Goal: Task Accomplishment & Management: Manage account settings

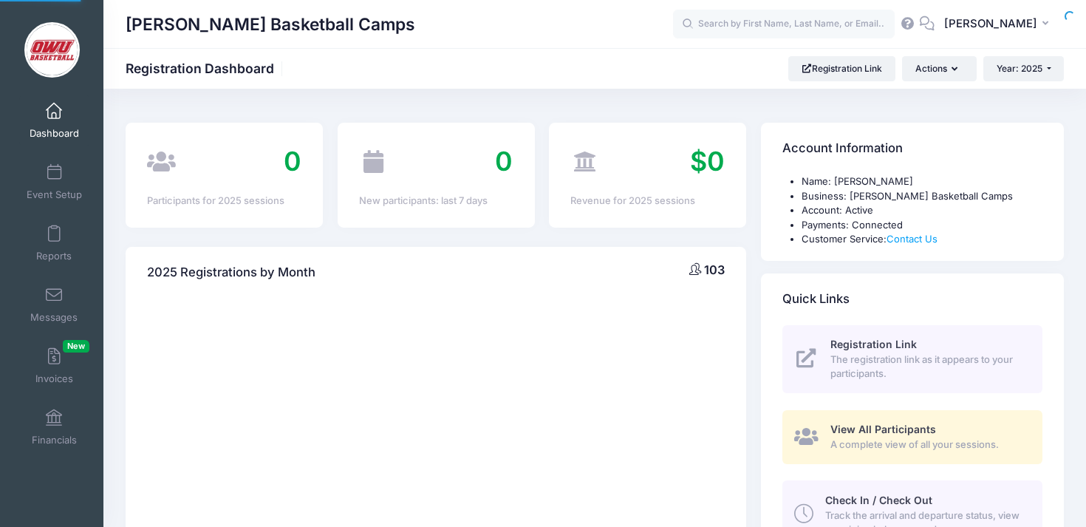
select select
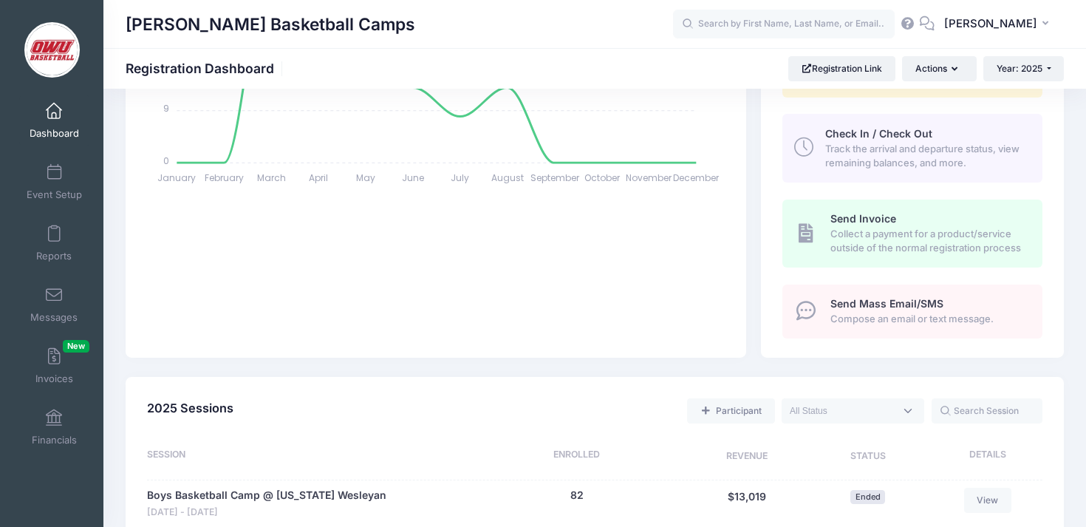
scroll to position [582, 0]
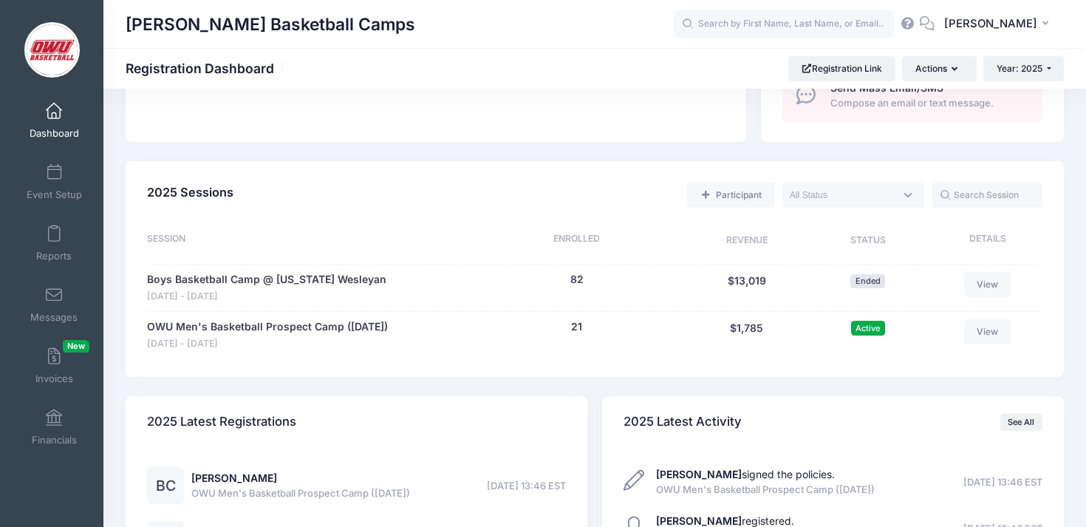
click at [583, 329] on div "21 (Waitlist: 0)" at bounding box center [576, 335] width 215 height 32
click at [582, 328] on div "21 (Waitlist: 0)" at bounding box center [576, 335] width 215 height 32
click at [632, 326] on div "21 (Waitlist: 0)" at bounding box center [576, 335] width 215 height 32
click at [578, 326] on button "21" at bounding box center [576, 327] width 11 height 16
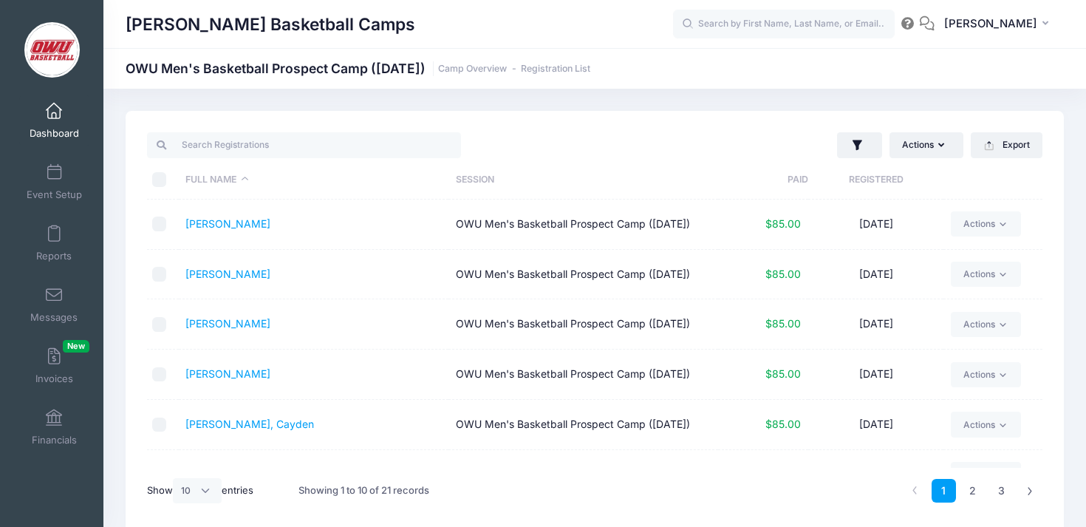
click at [911, 185] on th "Registered" at bounding box center [875, 179] width 135 height 39
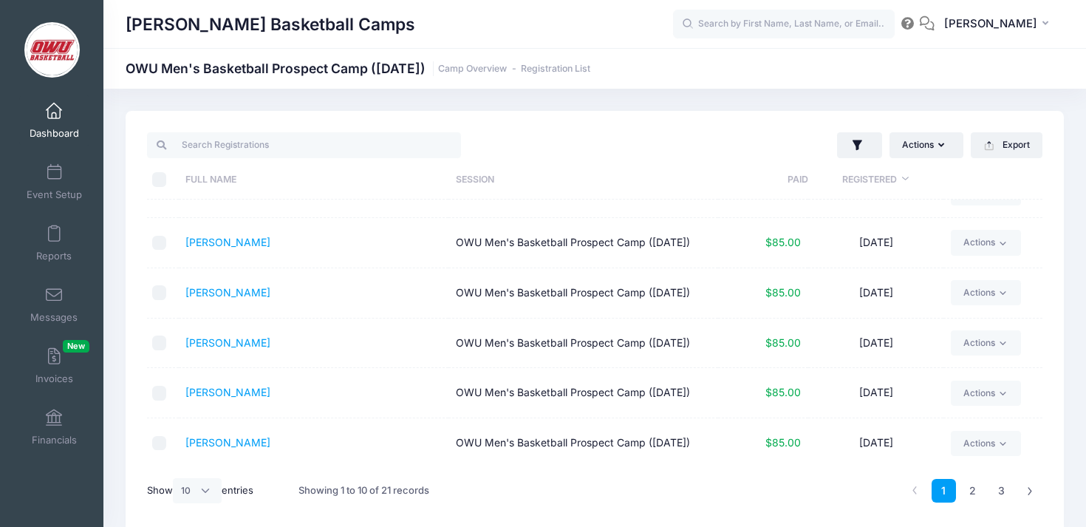
scroll to position [62, 0]
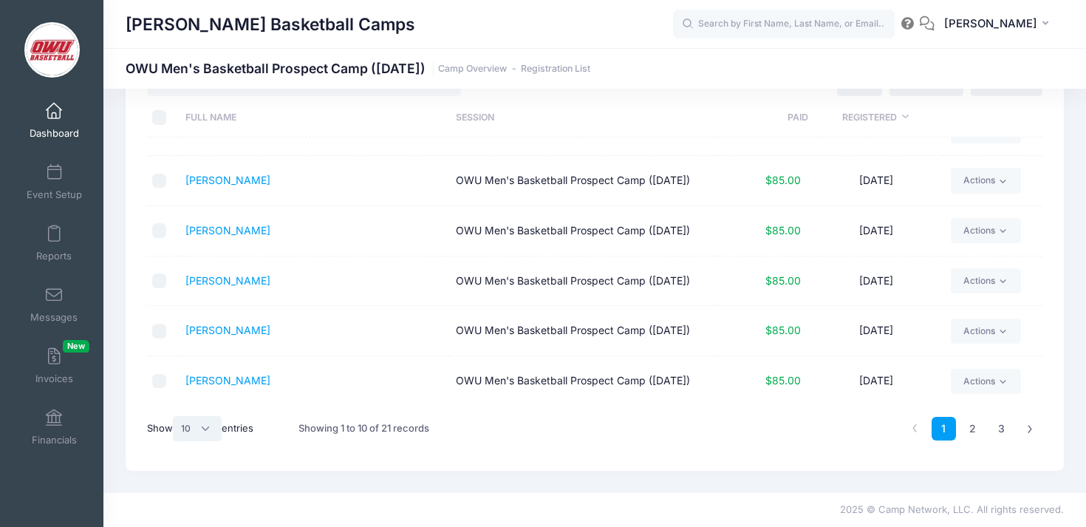
click at [194, 426] on select "All 10 25 50" at bounding box center [197, 428] width 49 height 25
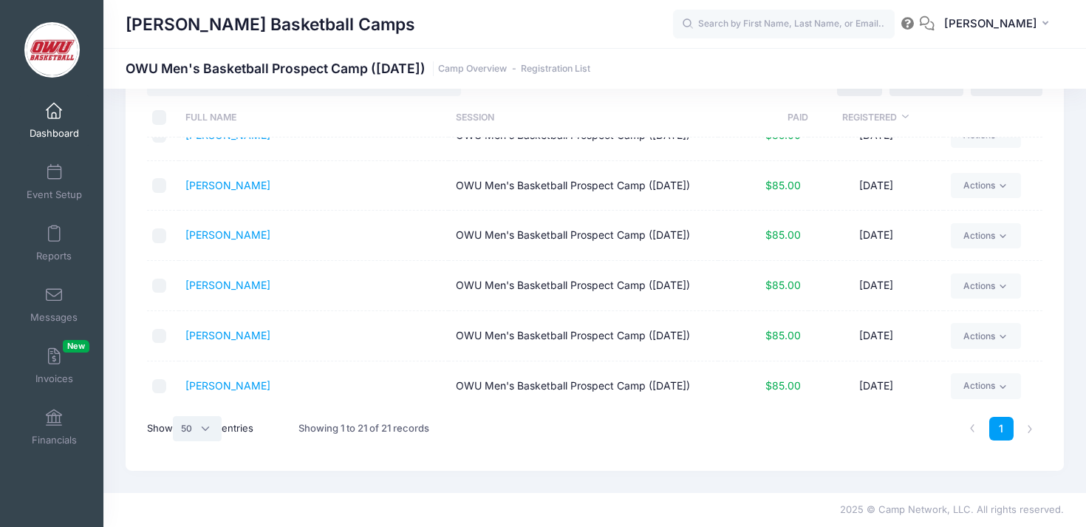
scroll to position [0, 0]
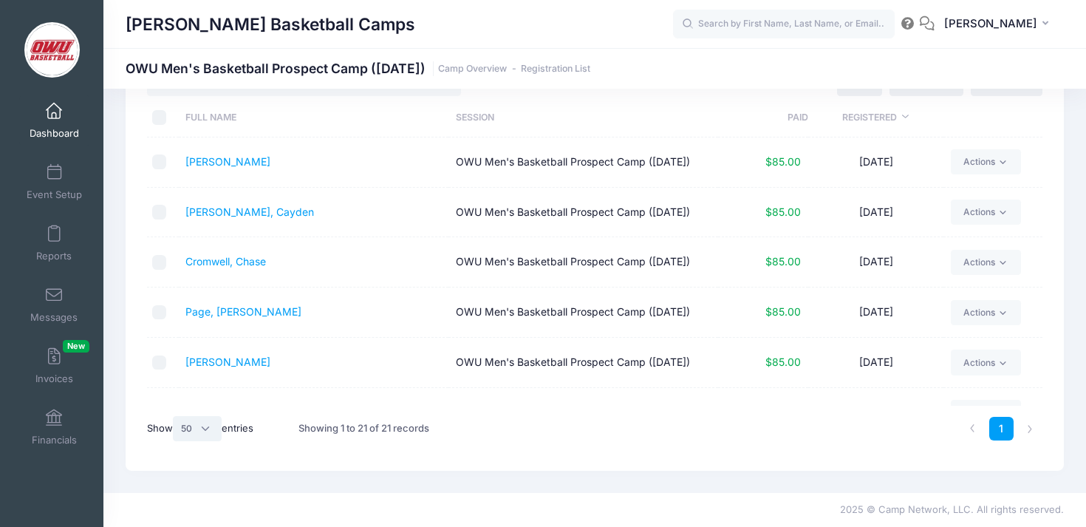
click at [213, 431] on select "All 10 25 50" at bounding box center [197, 428] width 49 height 25
select select "-1"
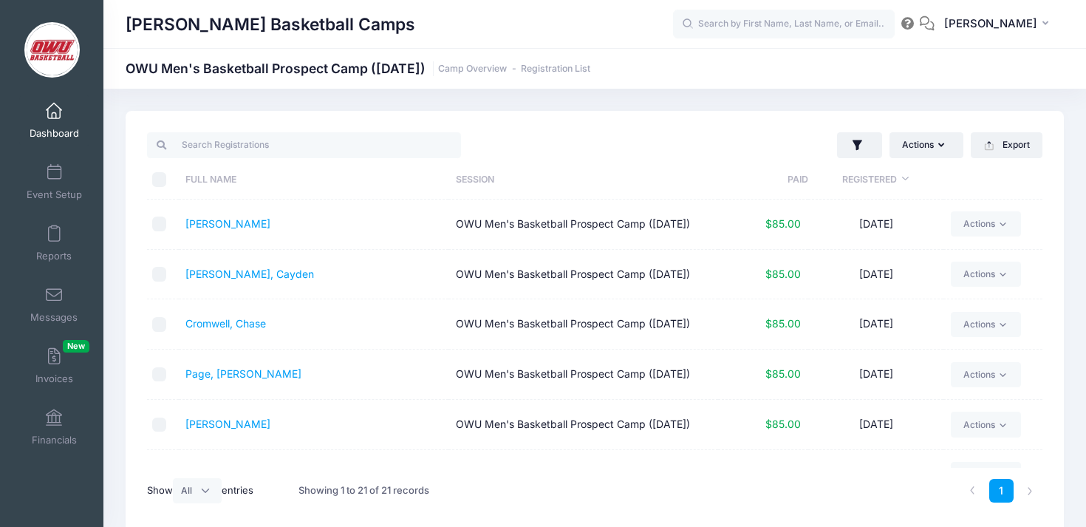
click at [69, 126] on link "Dashboard" at bounding box center [54, 121] width 70 height 52
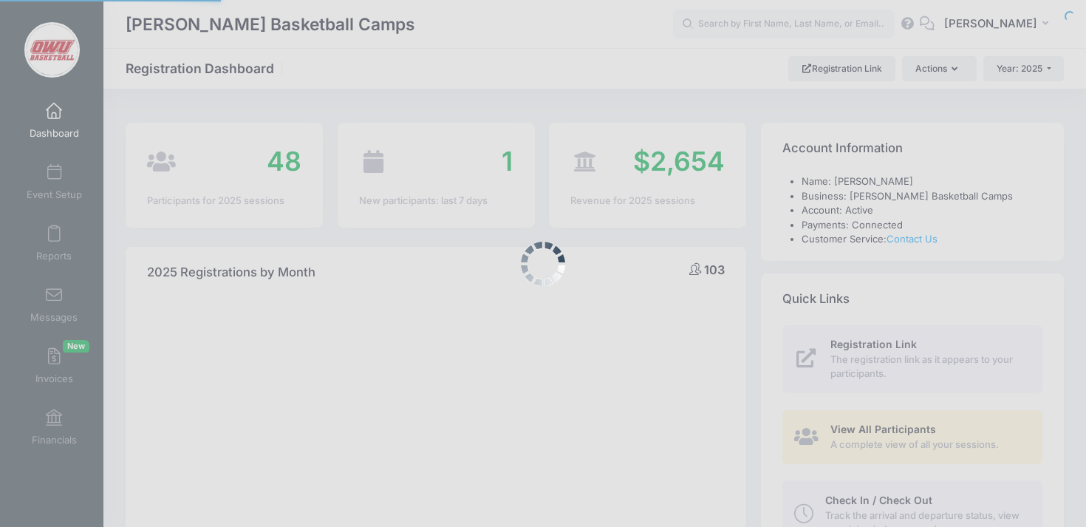
select select
